Goal: Task Accomplishment & Management: Complete application form

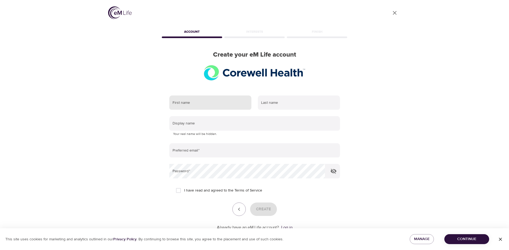
click at [214, 101] on input "text" at bounding box center [210, 103] width 82 height 15
type input "[PERSON_NAME]"
type input "Crane"
type input "[PERSON_NAME][EMAIL_ADDRESS][PERSON_NAME][DOMAIN_NAME]"
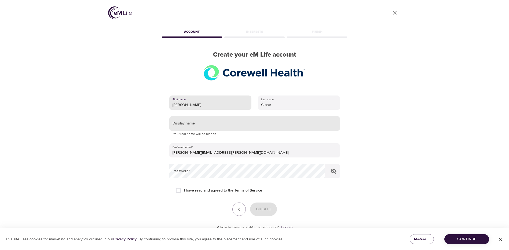
click at [215, 125] on input "text" at bounding box center [254, 123] width 171 height 15
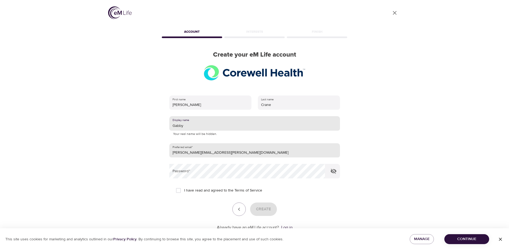
type input "Gabby"
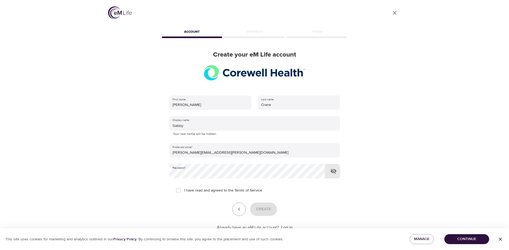
click at [179, 190] on input "I have read and agreed to the Terms of Service" at bounding box center [178, 190] width 11 height 11
checkbox input "true"
click at [259, 209] on span "Create" at bounding box center [263, 209] width 15 height 7
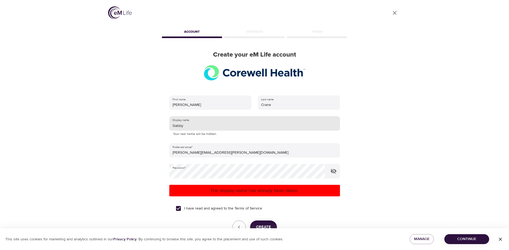
click at [189, 126] on input "Gabby" at bounding box center [254, 123] width 171 height 15
type input "G"
type input "S"
type input "J"
type input "Gabijoy"
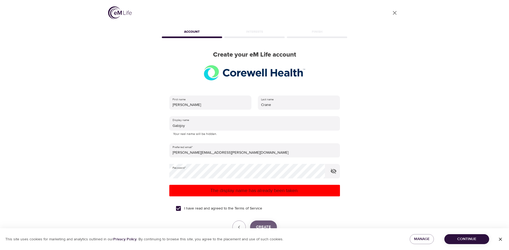
click at [266, 225] on span "Create" at bounding box center [263, 227] width 15 height 7
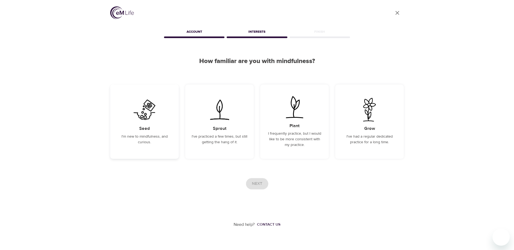
click at [144, 119] on img at bounding box center [144, 110] width 27 height 24
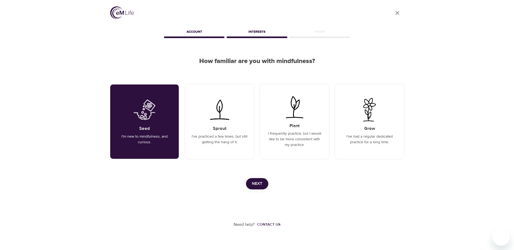
click at [256, 183] on span "Next" at bounding box center [257, 183] width 10 height 7
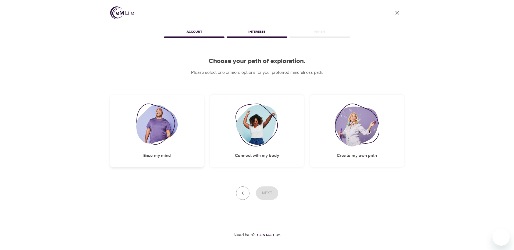
click at [156, 133] on img at bounding box center [157, 125] width 42 height 43
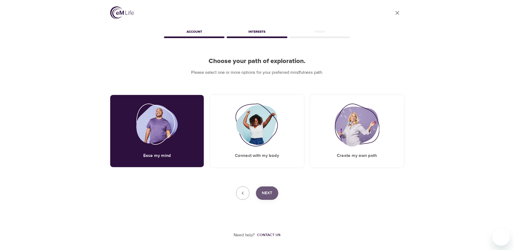
click at [272, 196] on span "Next" at bounding box center [267, 193] width 10 height 7
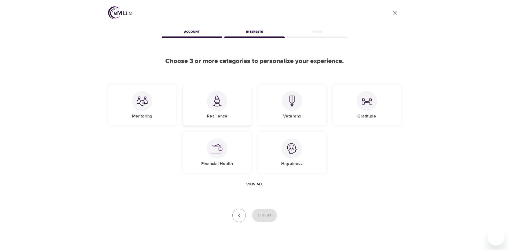
click at [226, 110] on div "Resilience" at bounding box center [217, 105] width 68 height 41
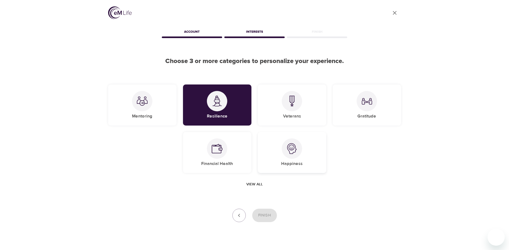
click at [311, 146] on div "Happiness" at bounding box center [292, 152] width 68 height 41
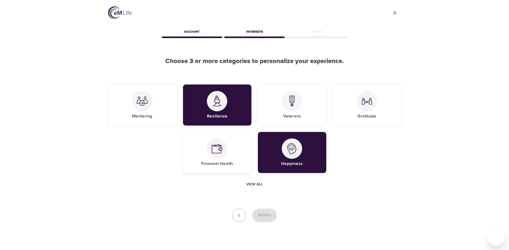
click at [223, 154] on div at bounding box center [217, 149] width 20 height 20
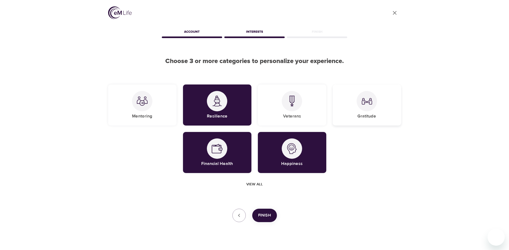
click at [360, 110] on div "Gratitude" at bounding box center [367, 105] width 68 height 41
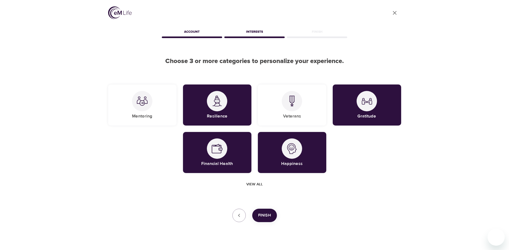
click at [270, 219] on span "Finish" at bounding box center [264, 215] width 13 height 7
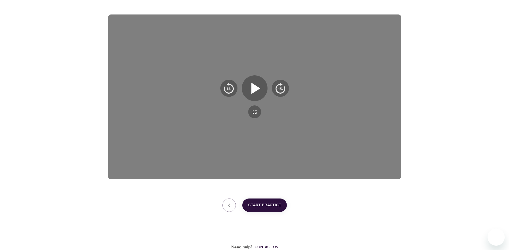
scroll to position [81, 0]
click at [276, 207] on span "Start Practice" at bounding box center [264, 205] width 33 height 7
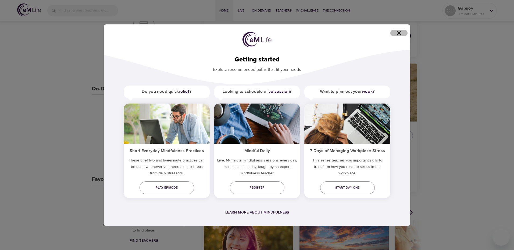
click at [402, 34] on icon "button" at bounding box center [398, 33] width 6 height 6
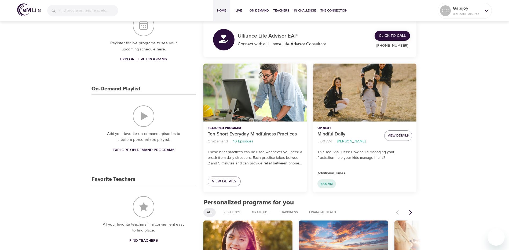
scroll to position [0, 0]
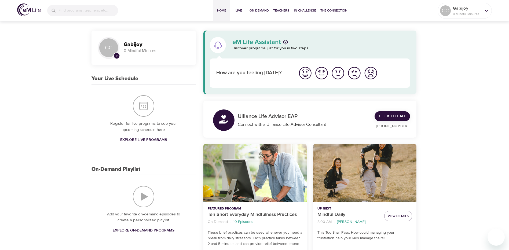
click at [321, 76] on img "I'm feeling good" at bounding box center [322, 73] width 15 height 15
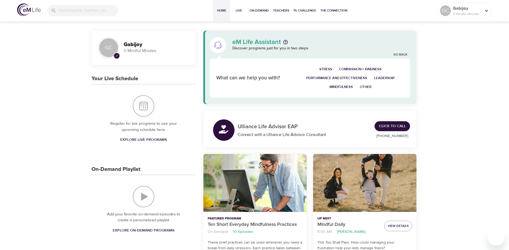
click at [328, 68] on span "Stress" at bounding box center [326, 69] width 13 height 6
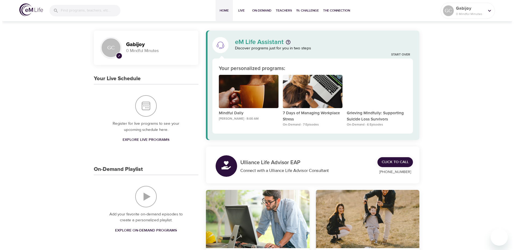
scroll to position [0, 0]
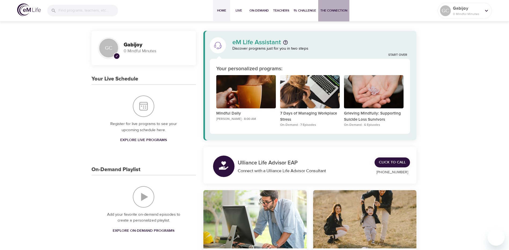
click at [332, 15] on button "The Connection" at bounding box center [334, 10] width 31 height 21
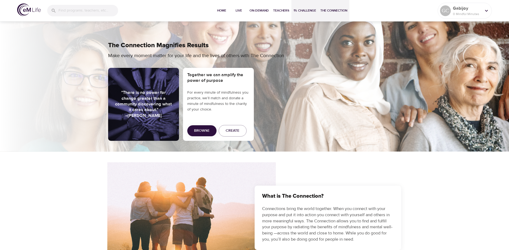
click at [301, 13] on button "1% Challenge" at bounding box center [305, 10] width 27 height 21
